Goal: Information Seeking & Learning: Understand process/instructions

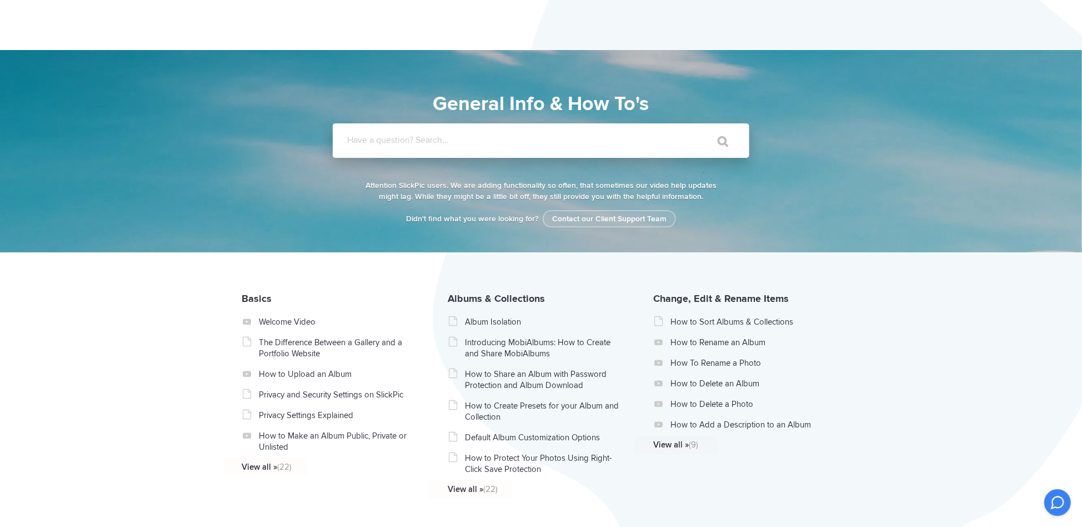
click at [446, 133] on input "Have a question? Search..." at bounding box center [518, 140] width 371 height 34
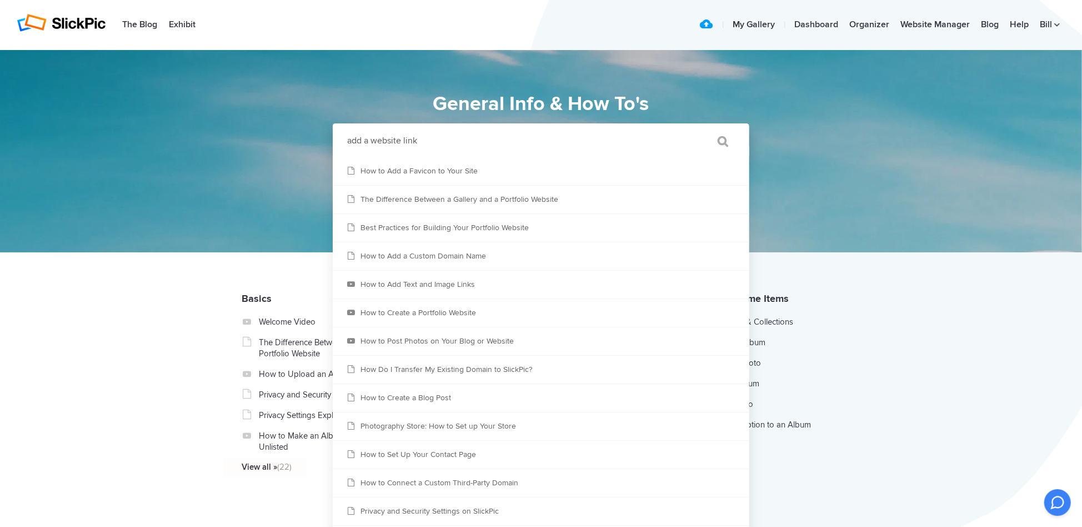
type input "add a website link"
click at [733, 143] on input "" at bounding box center [717, 141] width 47 height 27
click at [721, 142] on input "" at bounding box center [717, 141] width 47 height 27
click at [428, 138] on input "add a website link" at bounding box center [518, 140] width 371 height 34
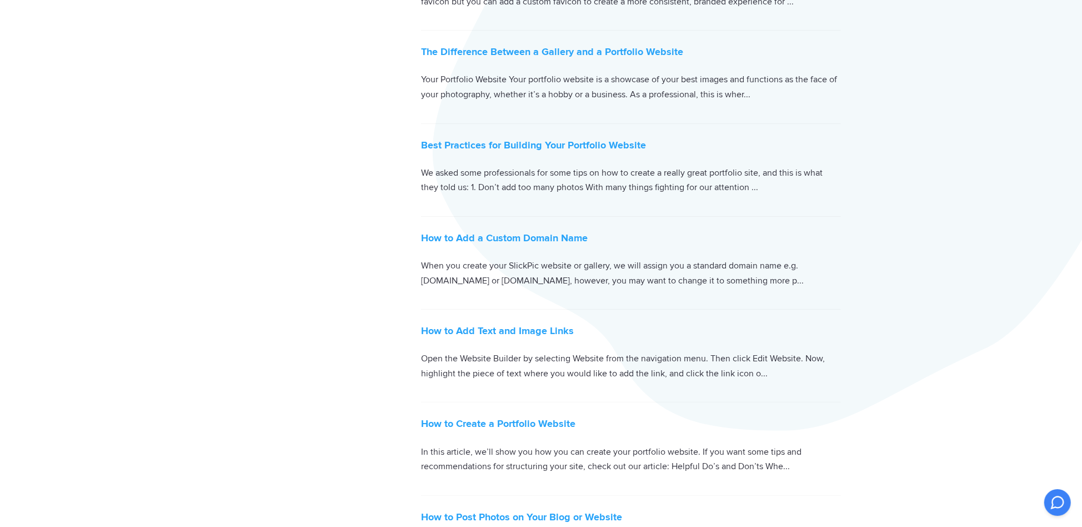
scroll to position [278, 0]
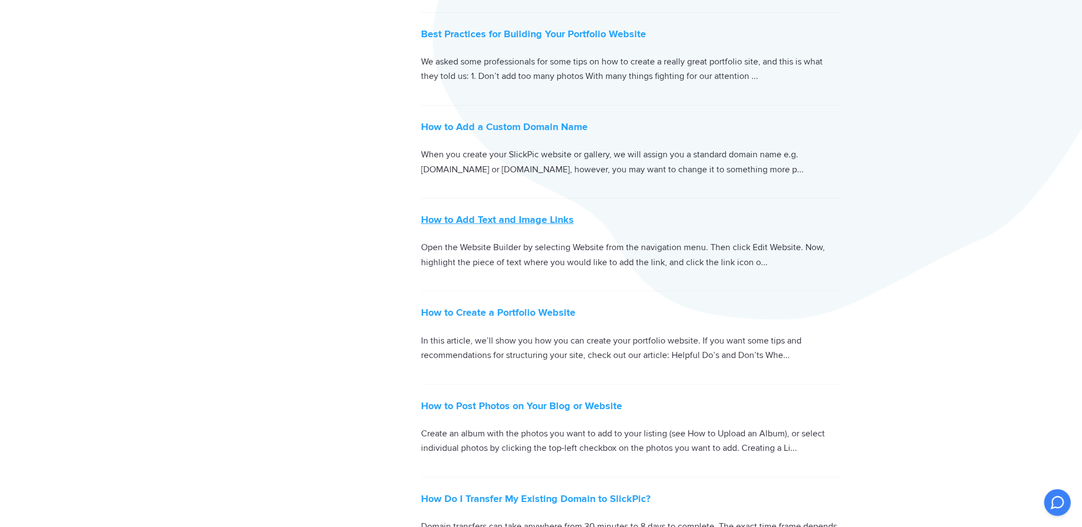
click at [508, 219] on link "How to Add Text and Image Links" at bounding box center [497, 219] width 153 height 12
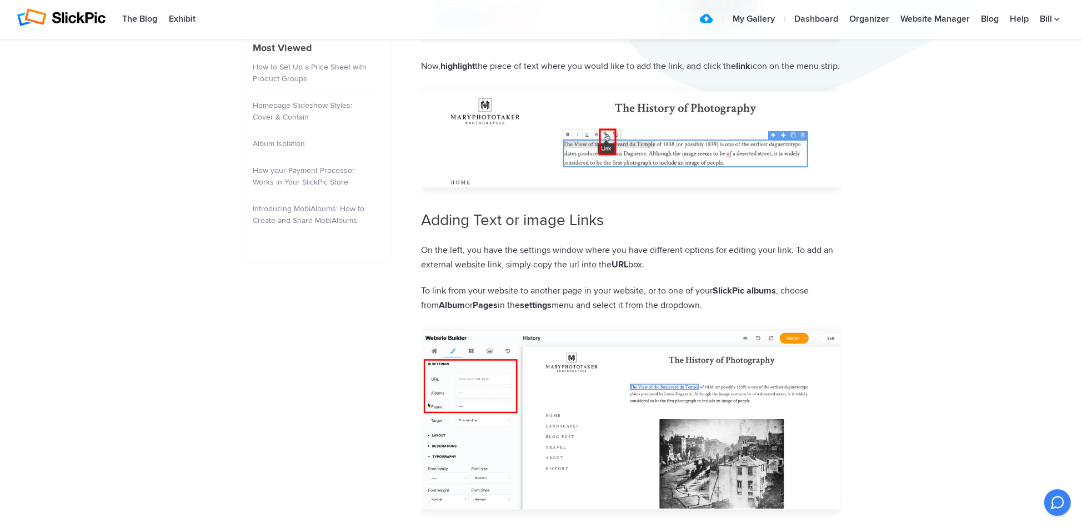
scroll to position [611, 0]
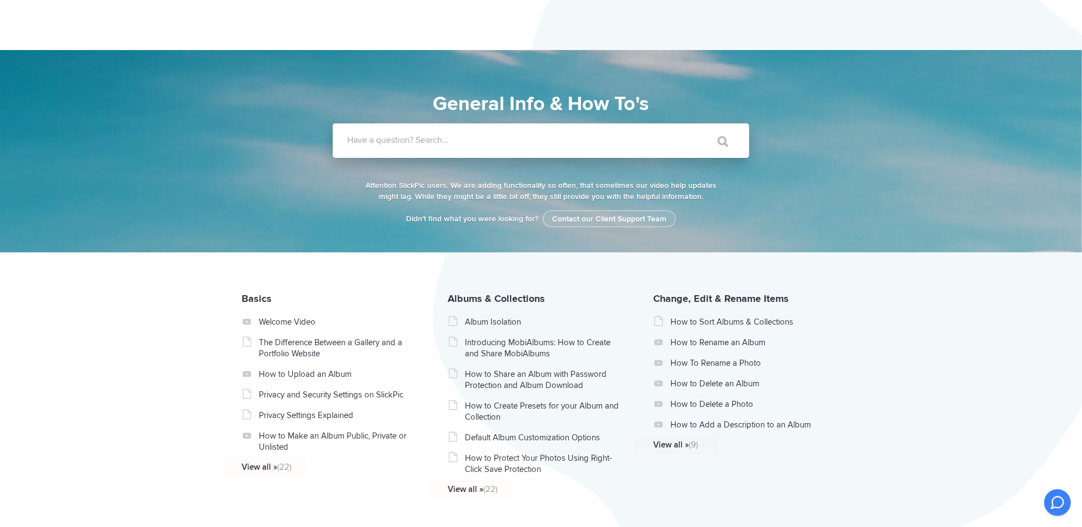
click at [397, 139] on label "Have a question? Search..." at bounding box center [555, 139] width 417 height 11
click at [397, 139] on input "Have a question? Search..." at bounding box center [518, 140] width 371 height 34
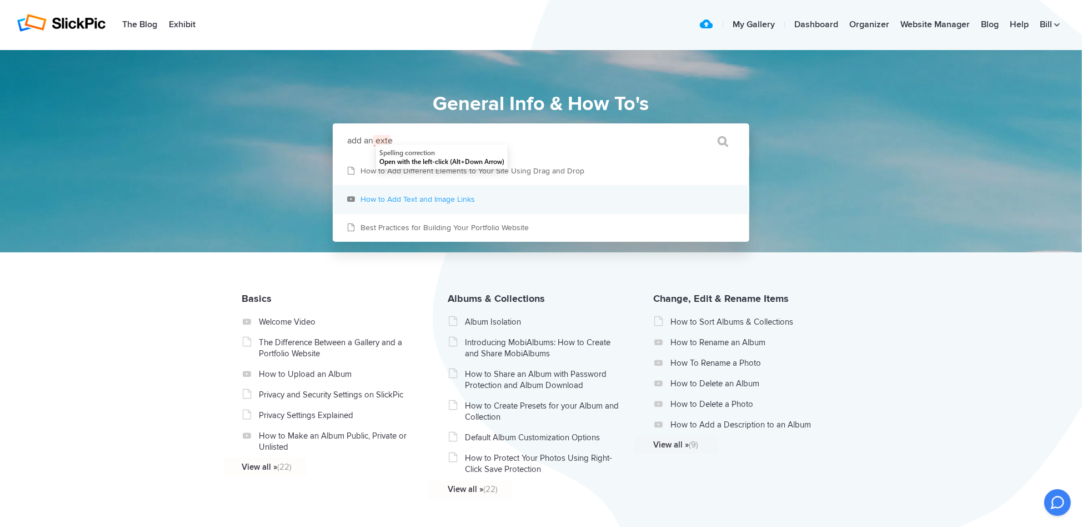
type input "add an exte"
click at [403, 207] on link "How to Add Text and Image Links" at bounding box center [541, 200] width 417 height 28
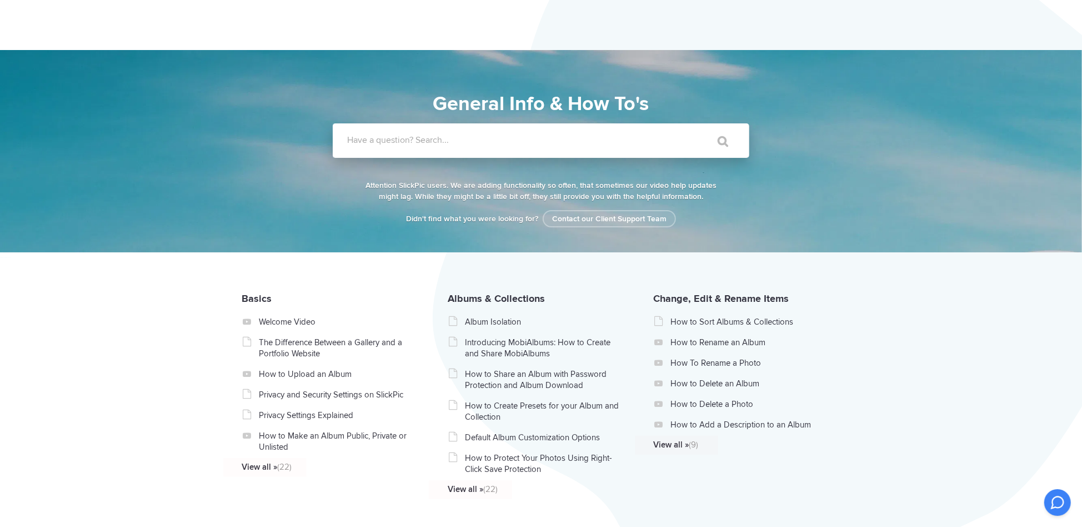
click at [364, 138] on label "Have a question? Search..." at bounding box center [555, 139] width 417 height 11
click at [364, 138] on input "Have a question? Search..." at bounding box center [518, 140] width 371 height 34
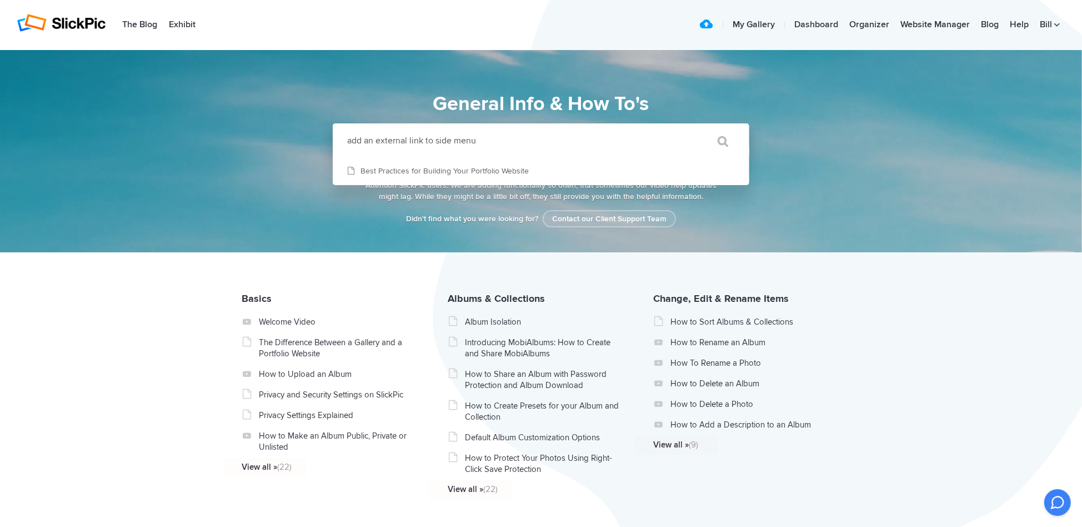
type input "add an external link to side menu"
click at [694, 128] on input "" at bounding box center [717, 141] width 47 height 27
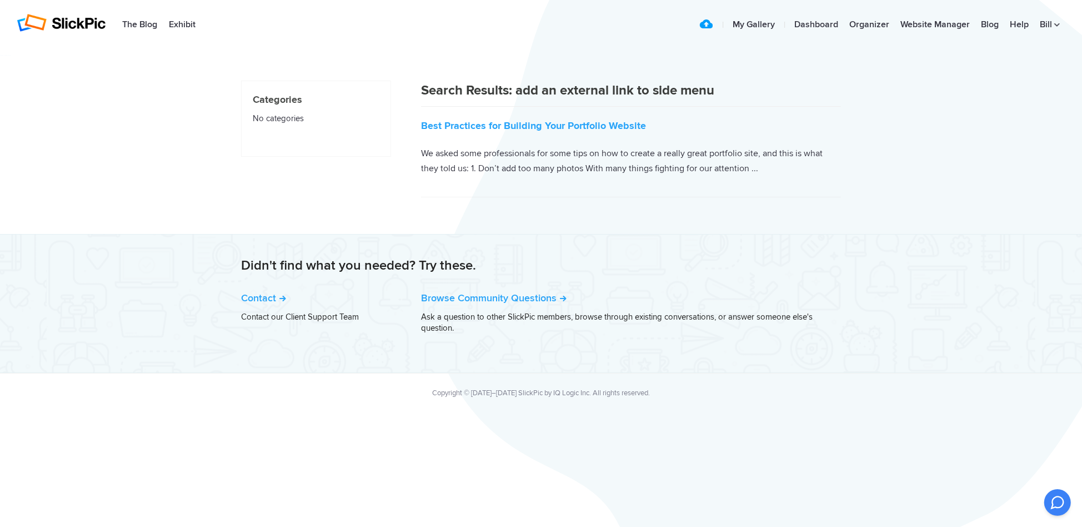
click at [549, 137] on article "Best Practices for Building Your Portfolio Website Administrator May 19, 2020 C…" at bounding box center [631, 139] width 420 height 117
click at [585, 120] on link "Best Practices for Building Your Portfolio Website" at bounding box center [533, 125] width 225 height 12
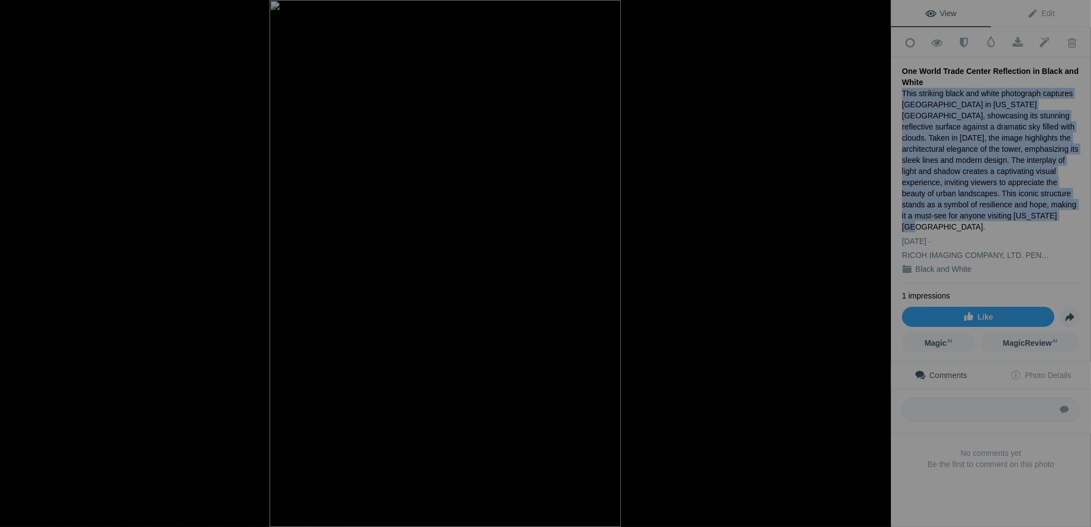
drag, startPoint x: 899, startPoint y: 89, endPoint x: 1055, endPoint y: 208, distance: 195.4
click at [1055, 208] on div "Add to Quick Collection Remove from Quick Collection Hide from Public View Unhi…" at bounding box center [991, 266] width 200 height 479
copy div "This striking black and white photograph captures [GEOGRAPHIC_DATA] in [US_STAT…"
click at [1043, 13] on span "Edit" at bounding box center [1041, 13] width 28 height 9
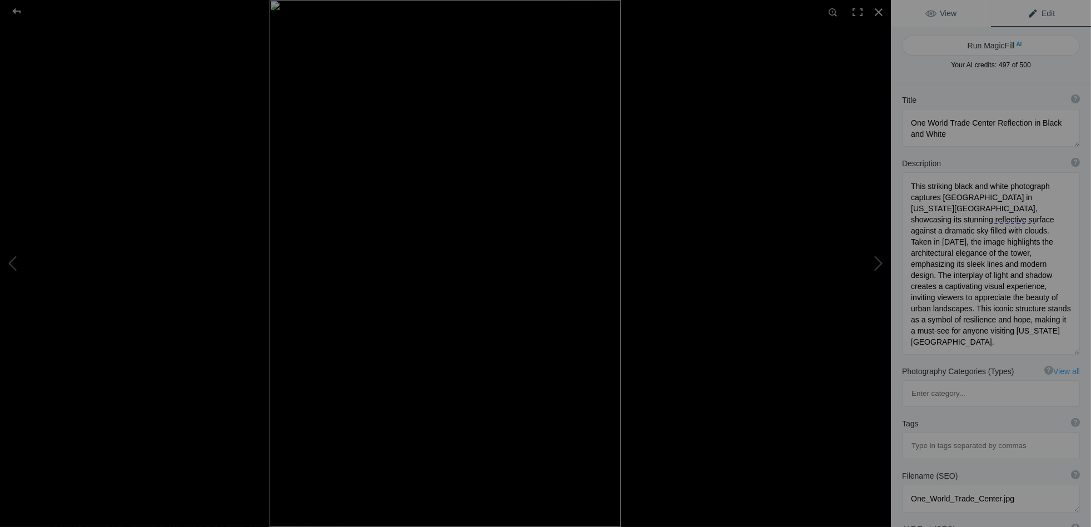
click at [935, 11] on span "View" at bounding box center [940, 13] width 31 height 9
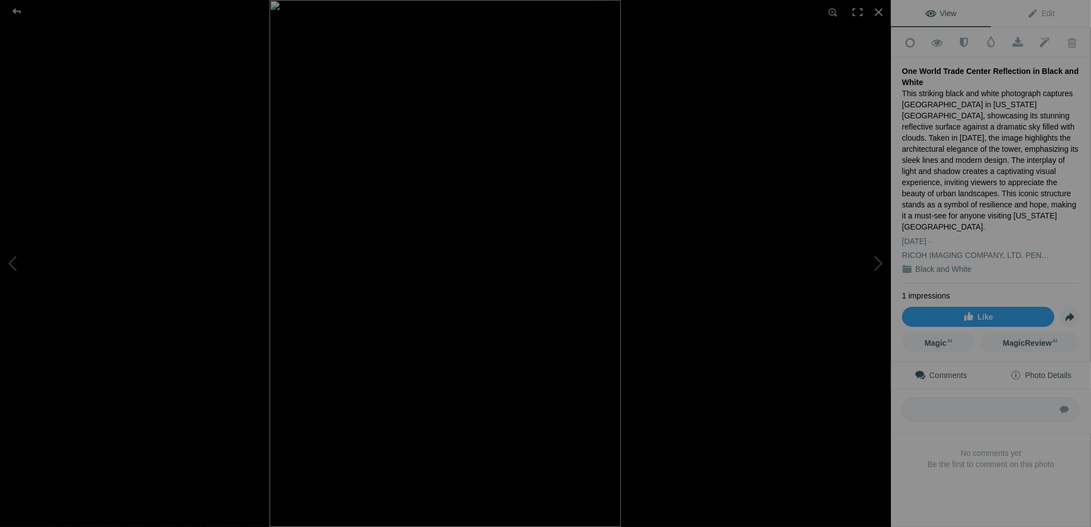
click at [1034, 362] on link "Photo Details" at bounding box center [1041, 375] width 100 height 27
click at [1036, 12] on span "Edit" at bounding box center [1041, 13] width 28 height 9
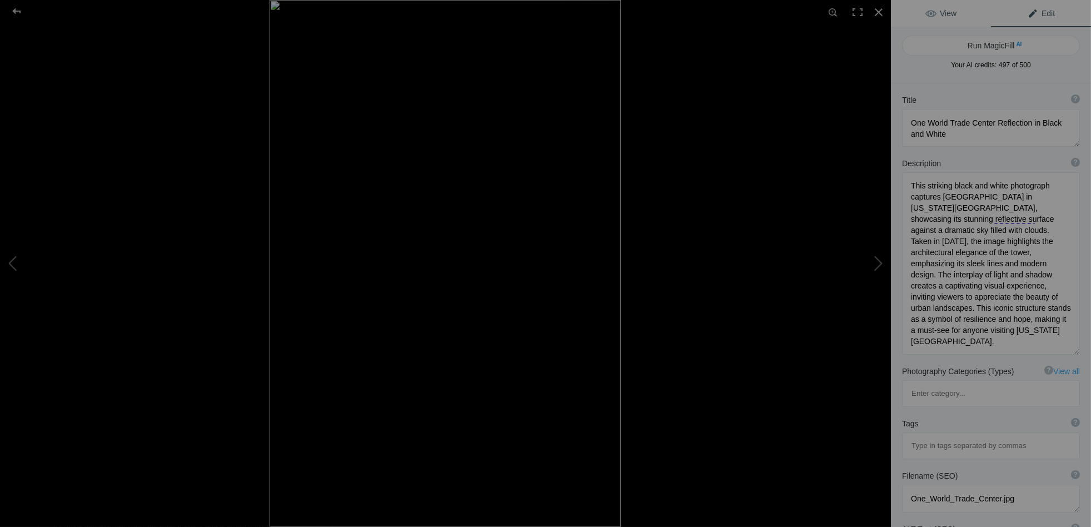
click at [947, 13] on span "View" at bounding box center [940, 13] width 31 height 9
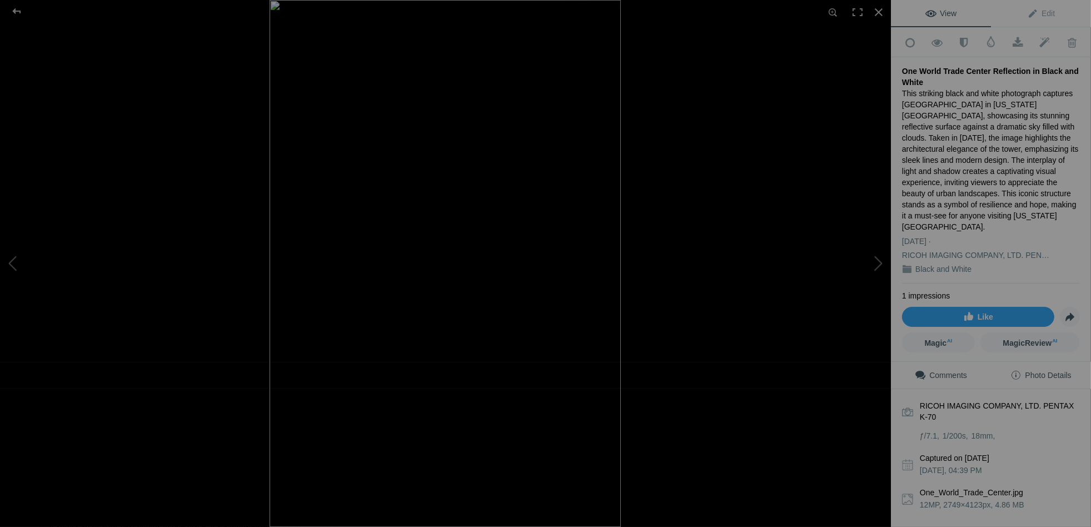
click at [949, 371] on span "Comments" at bounding box center [940, 375] width 52 height 9
click at [1020, 371] on span "Photo Details" at bounding box center [1040, 375] width 61 height 9
click at [877, 15] on div at bounding box center [878, 12] width 24 height 24
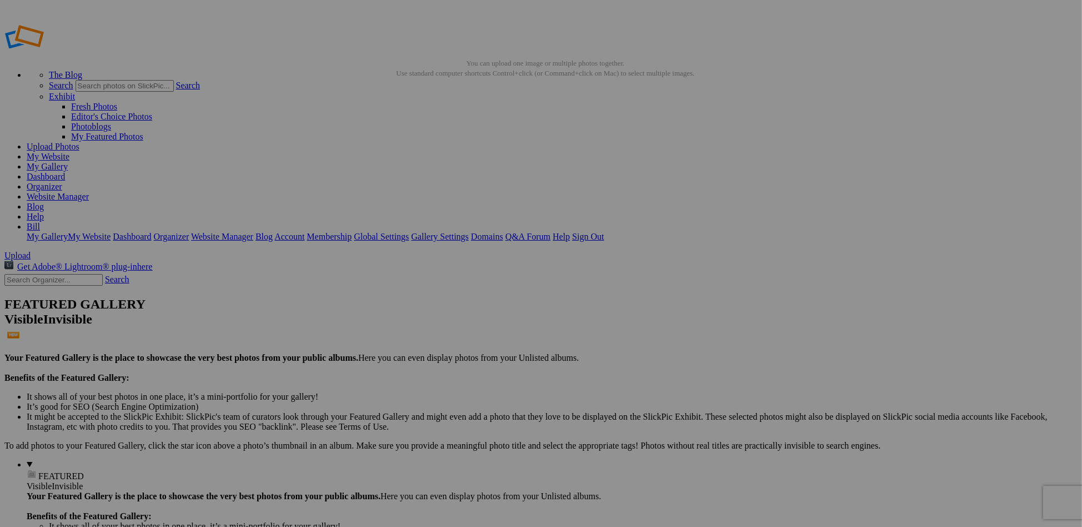
click at [89, 192] on link "Website Manager" at bounding box center [58, 196] width 62 height 9
click at [40, 222] on link "Bill" at bounding box center [33, 226] width 13 height 9
click at [65, 172] on link "Dashboard" at bounding box center [46, 176] width 38 height 9
click at [44, 212] on link "Help" at bounding box center [35, 216] width 17 height 9
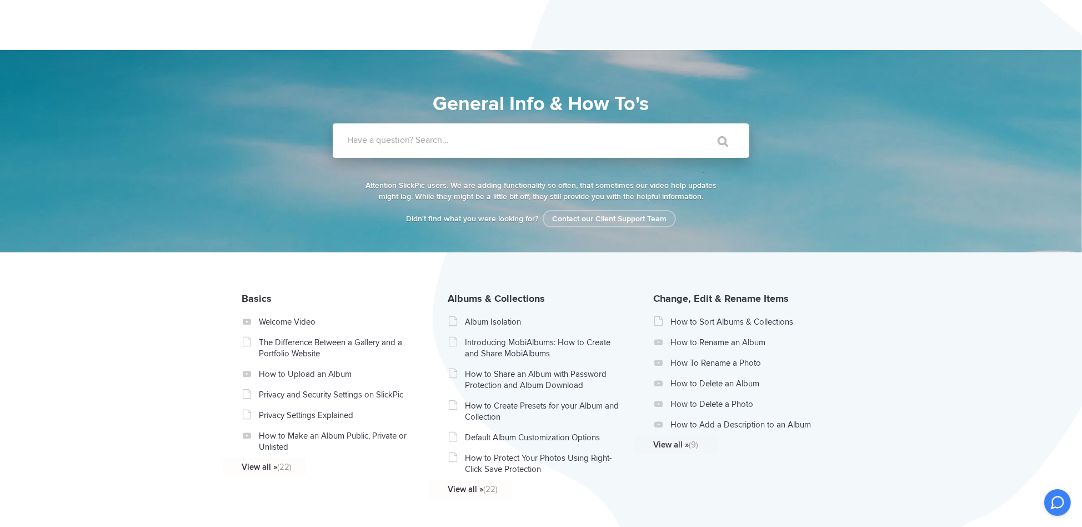
click at [449, 149] on input "Have a question? Search..." at bounding box center [518, 140] width 371 height 34
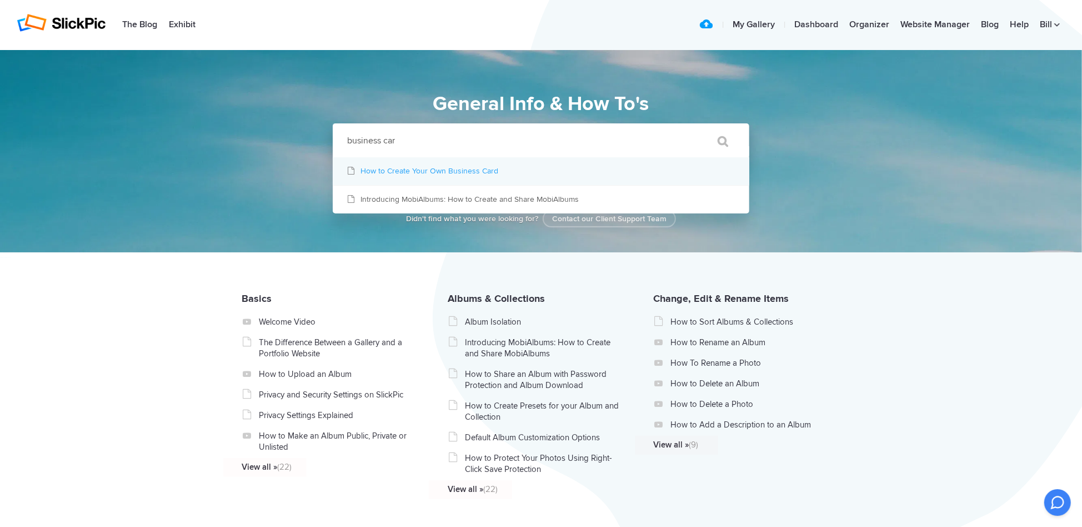
type input "business car"
click at [394, 166] on link "How to Create Your Own Business Card" at bounding box center [541, 171] width 417 height 28
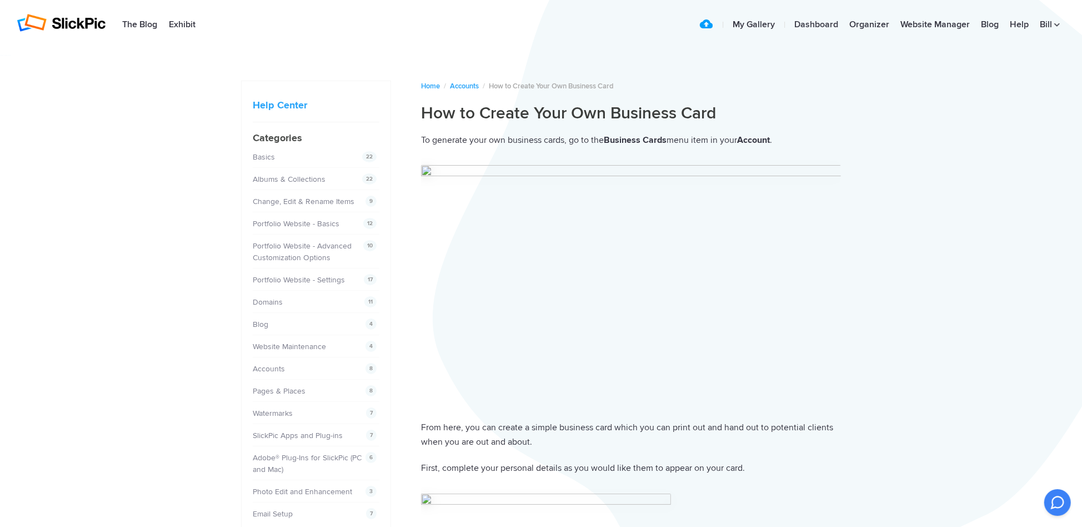
drag, startPoint x: 903, startPoint y: 4, endPoint x: 1078, endPoint y: 29, distance: 176.9
click at [1078, 29] on div "The Blog Exhibit Upload | My Gallery | Dashboard Organizer Website Manager Blog…" at bounding box center [541, 25] width 1082 height 22
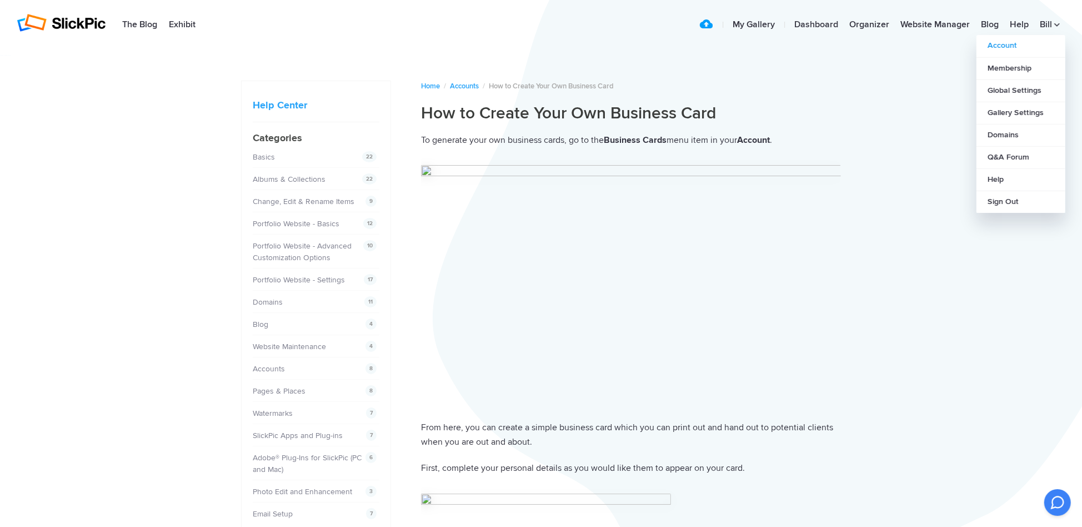
click at [994, 46] on link "Account" at bounding box center [1021, 46] width 89 height 22
